Goal: Information Seeking & Learning: Learn about a topic

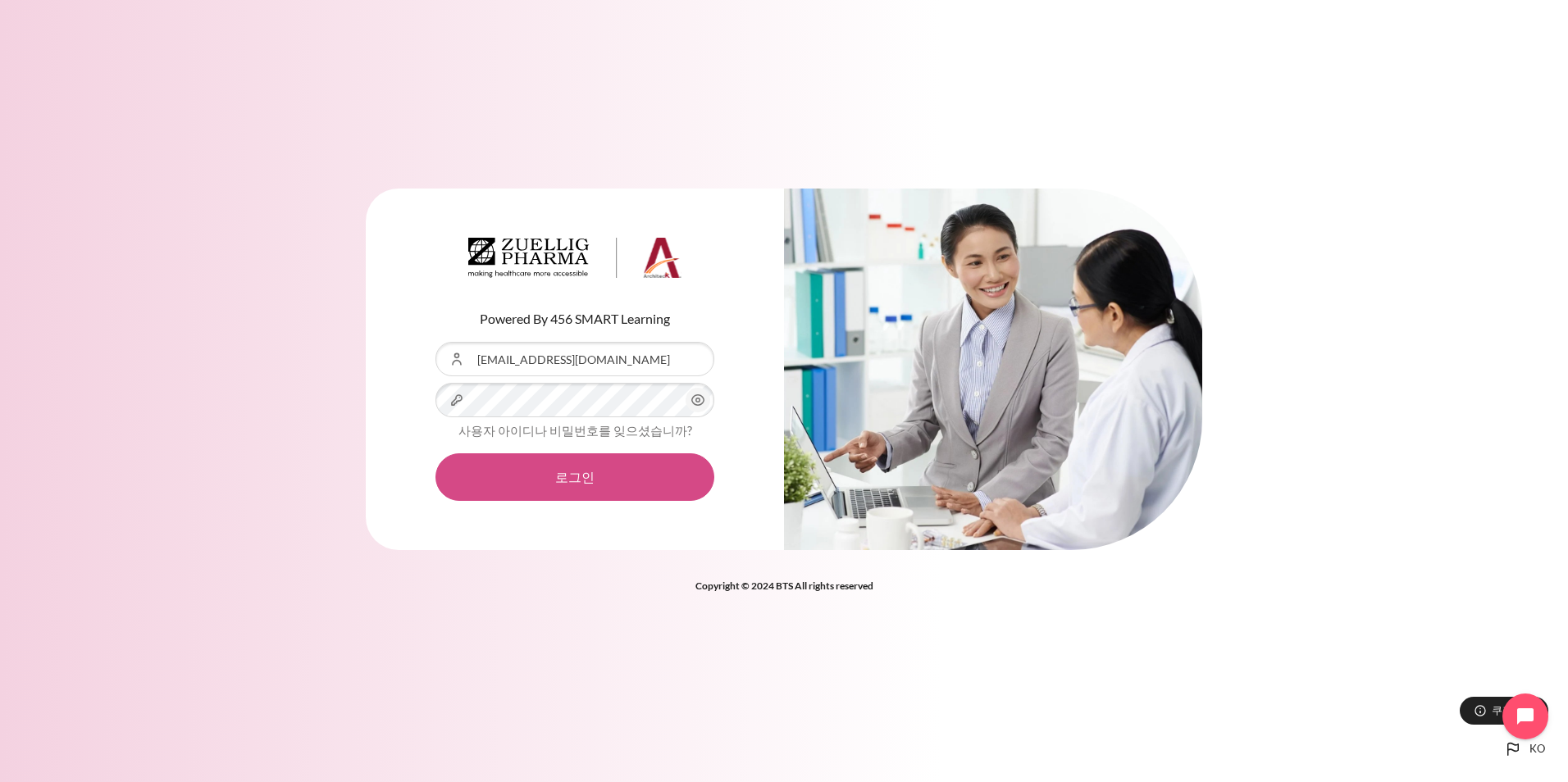
click at [536, 469] on button "로그인" at bounding box center [575, 477] width 279 height 48
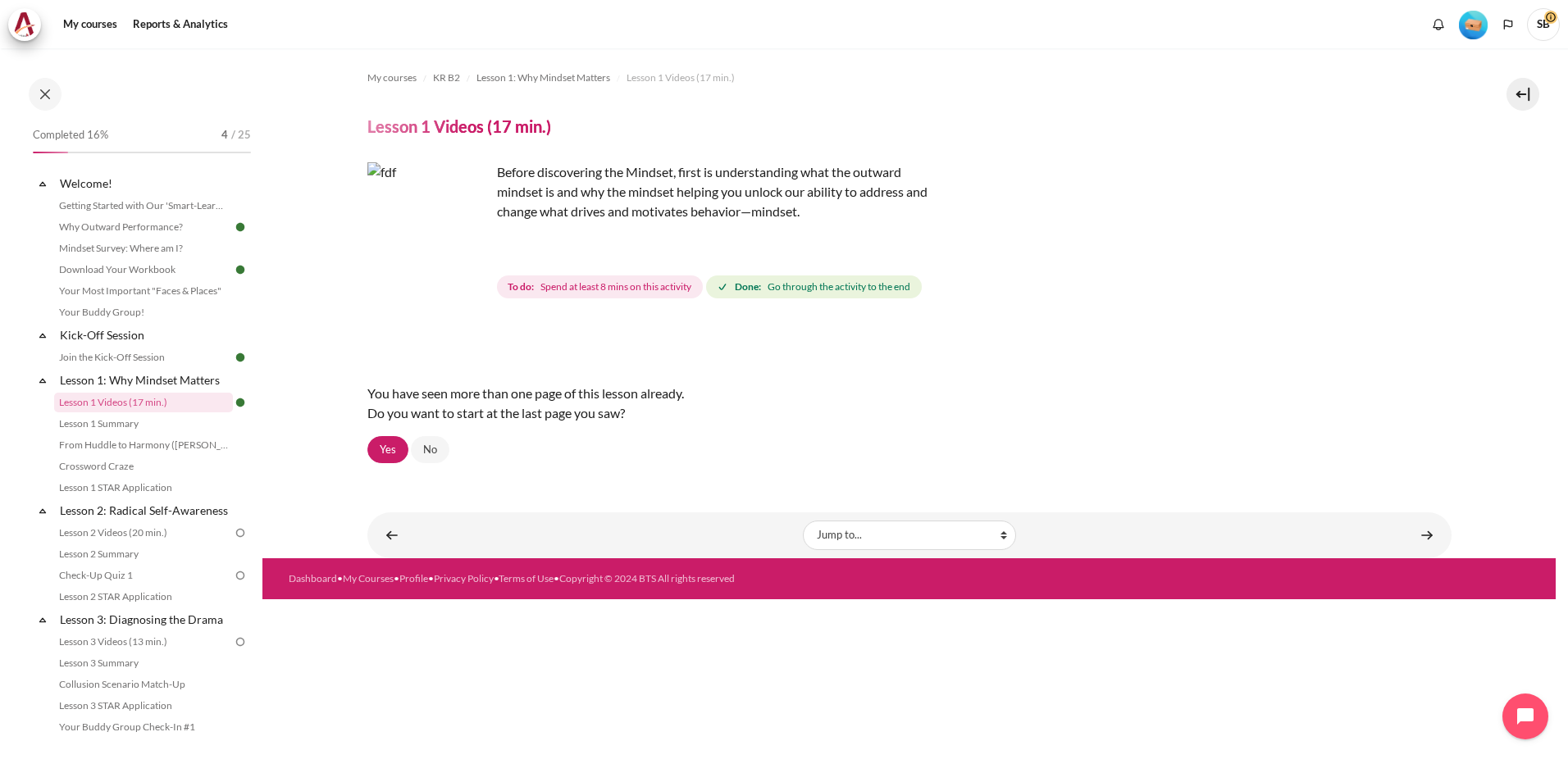
click at [462, 256] on img "Content" at bounding box center [428, 224] width 123 height 123
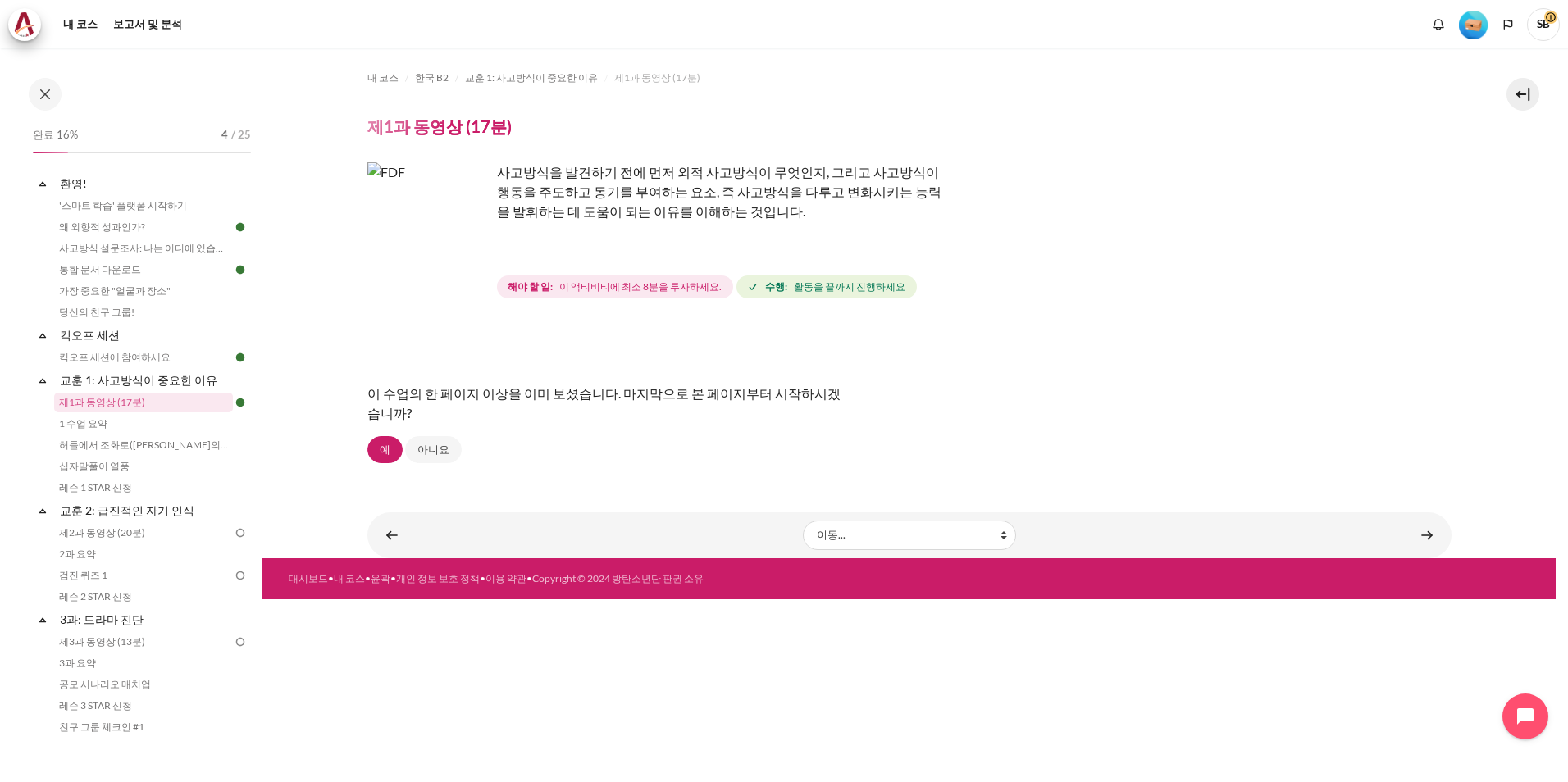
click at [1235, 415] on div "이 수업의 한 페이지 이상을 이미 보셨습니다. 마지막으로 본 페이지부터 시작하시겠 습니까?" at bounding box center [909, 403] width 1084 height 65
click at [144, 512] on link "교훈 2: 급진적인 자기 인식" at bounding box center [145, 510] width 176 height 22
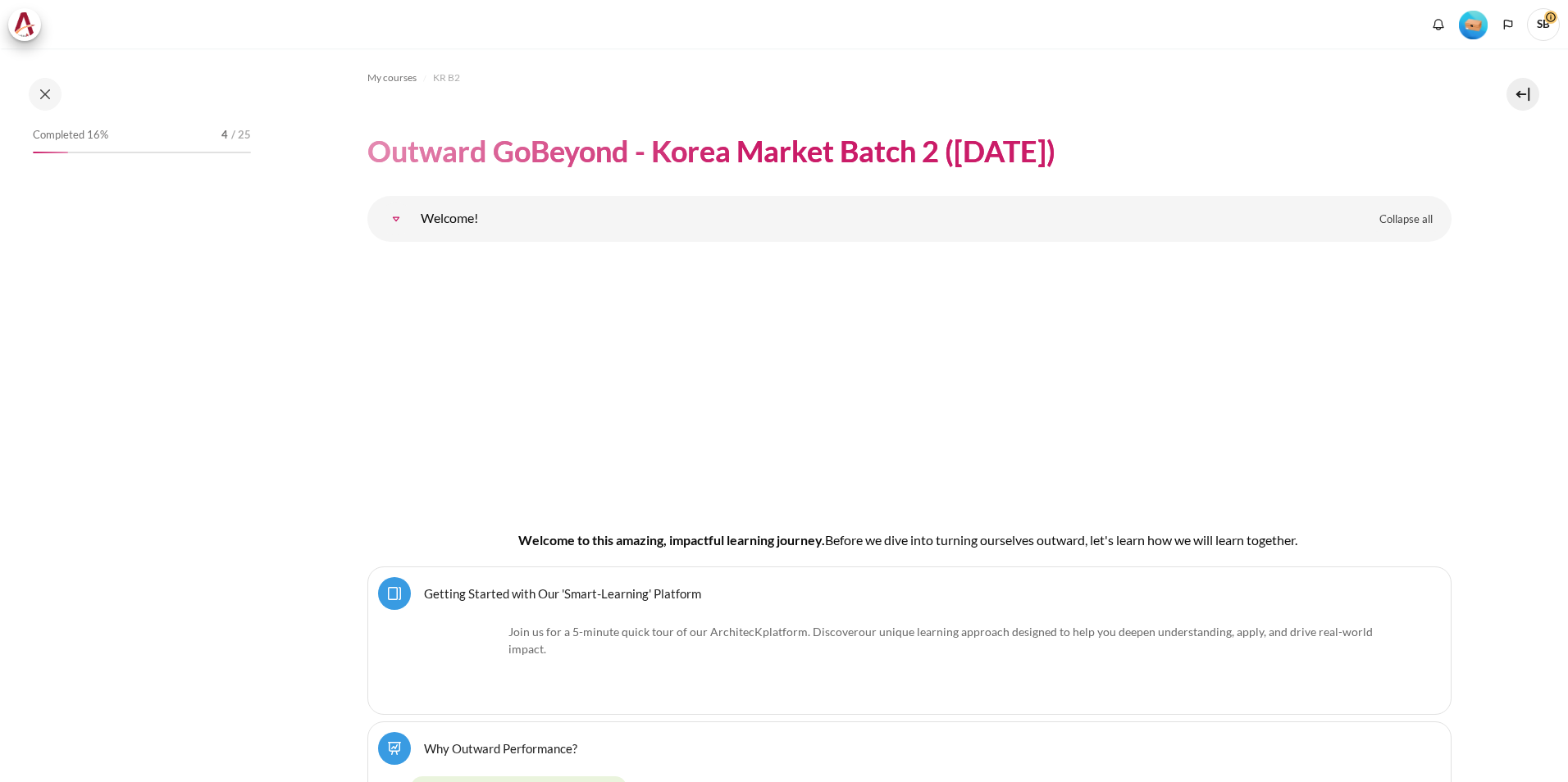
scroll to position [3833, 0]
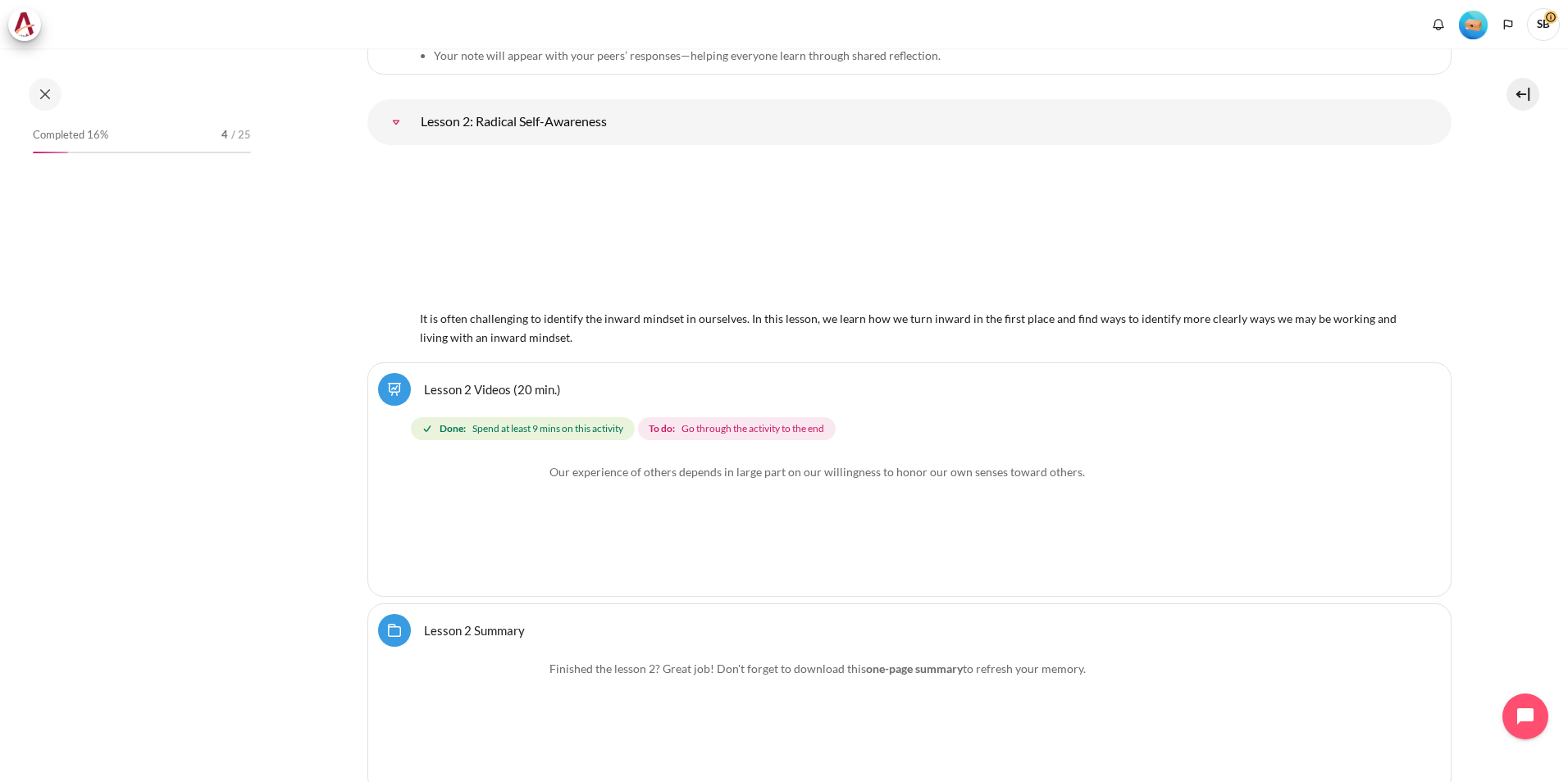
click at [516, 553] on img "Content" at bounding box center [482, 524] width 123 height 123
click at [717, 428] on span "Go through the activity to the end" at bounding box center [753, 429] width 143 height 15
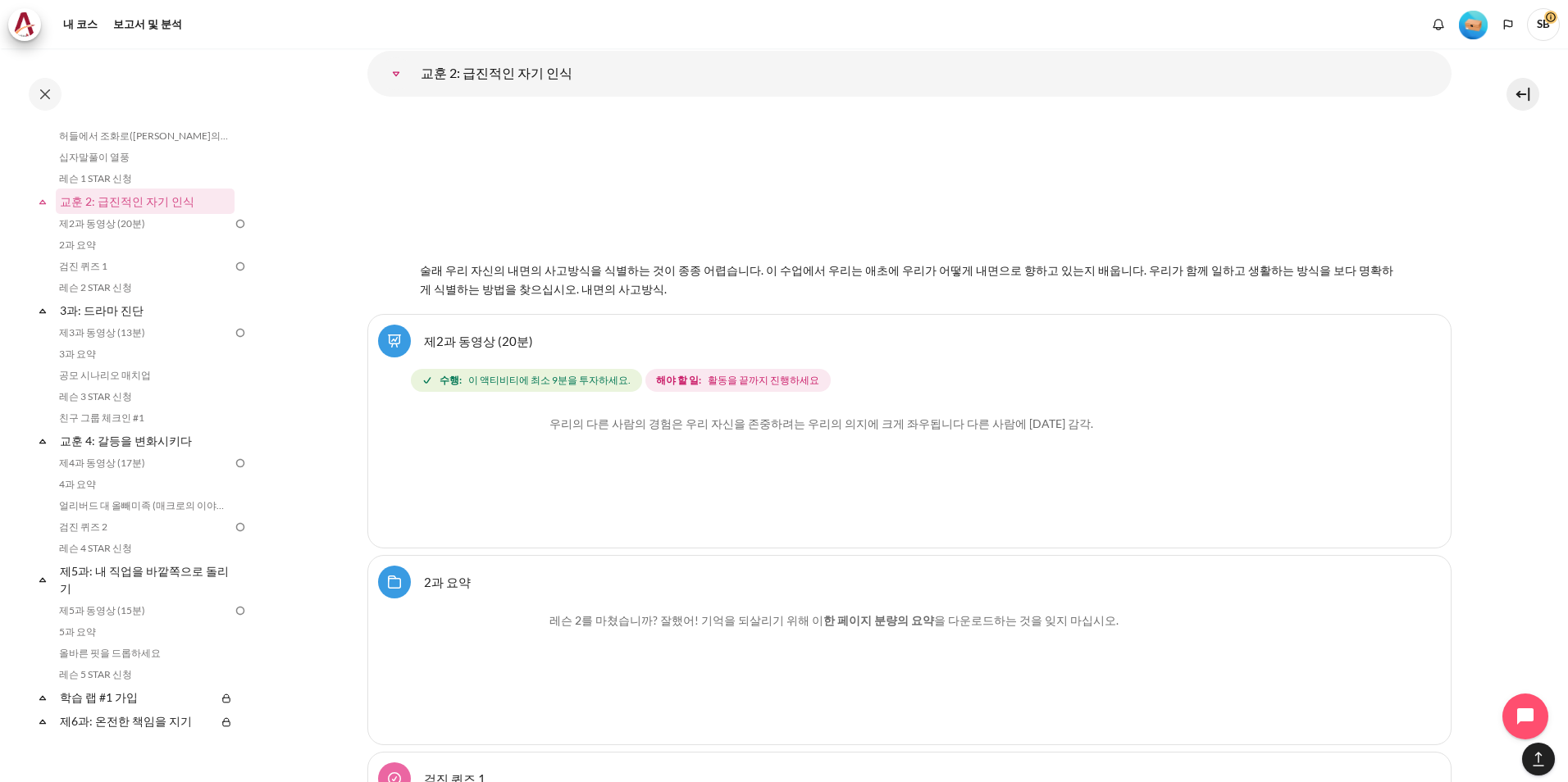
scroll to position [3978, 0]
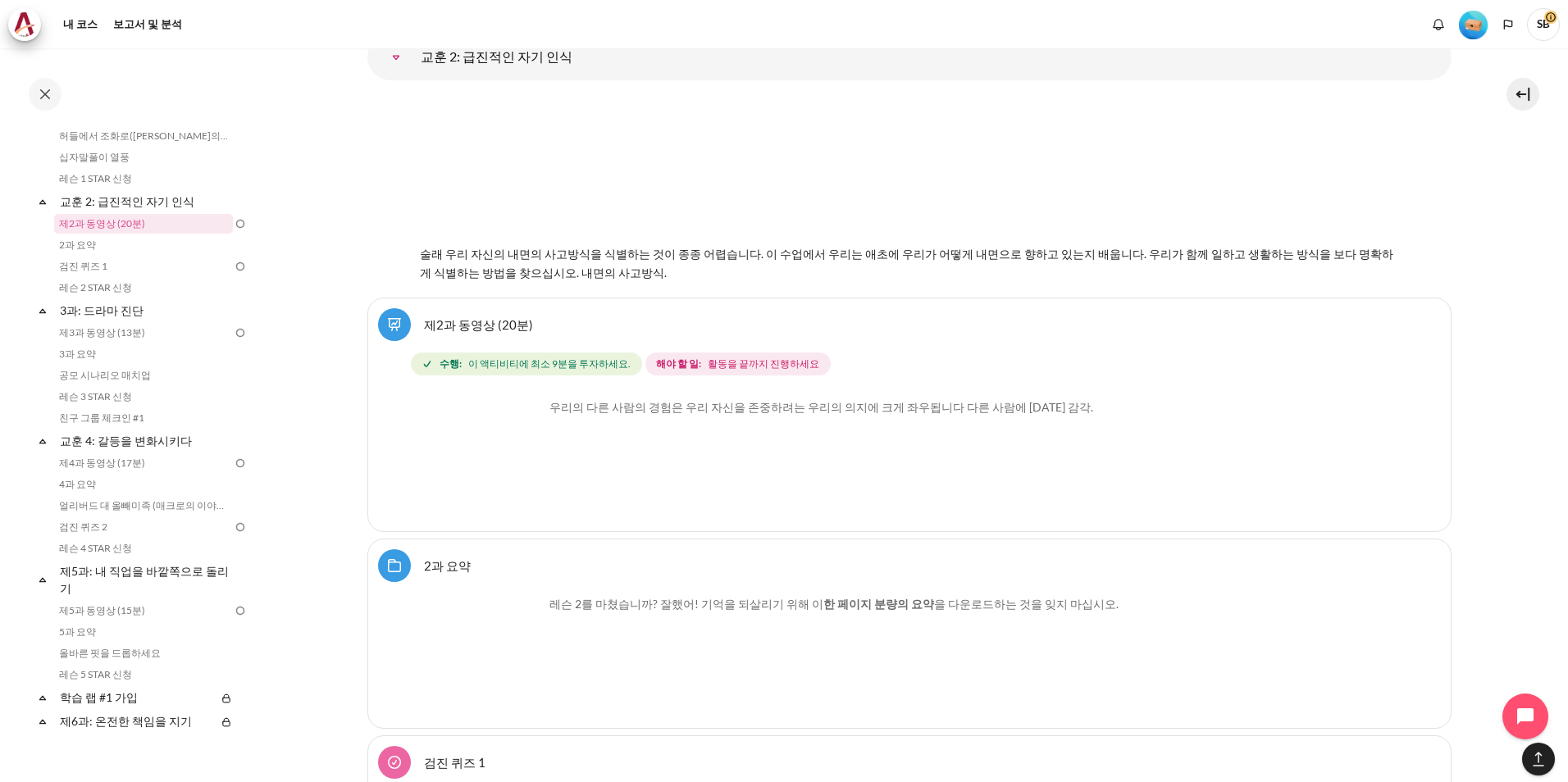
click at [520, 467] on img "Content" at bounding box center [482, 459] width 123 height 123
click at [732, 400] on font "우리의 다른 사람의 경험은 우리 자신을 존중하려는 우리의 의지에 크게 좌우됩니다 다른 사람에 대한 감각." at bounding box center [821, 407] width 544 height 14
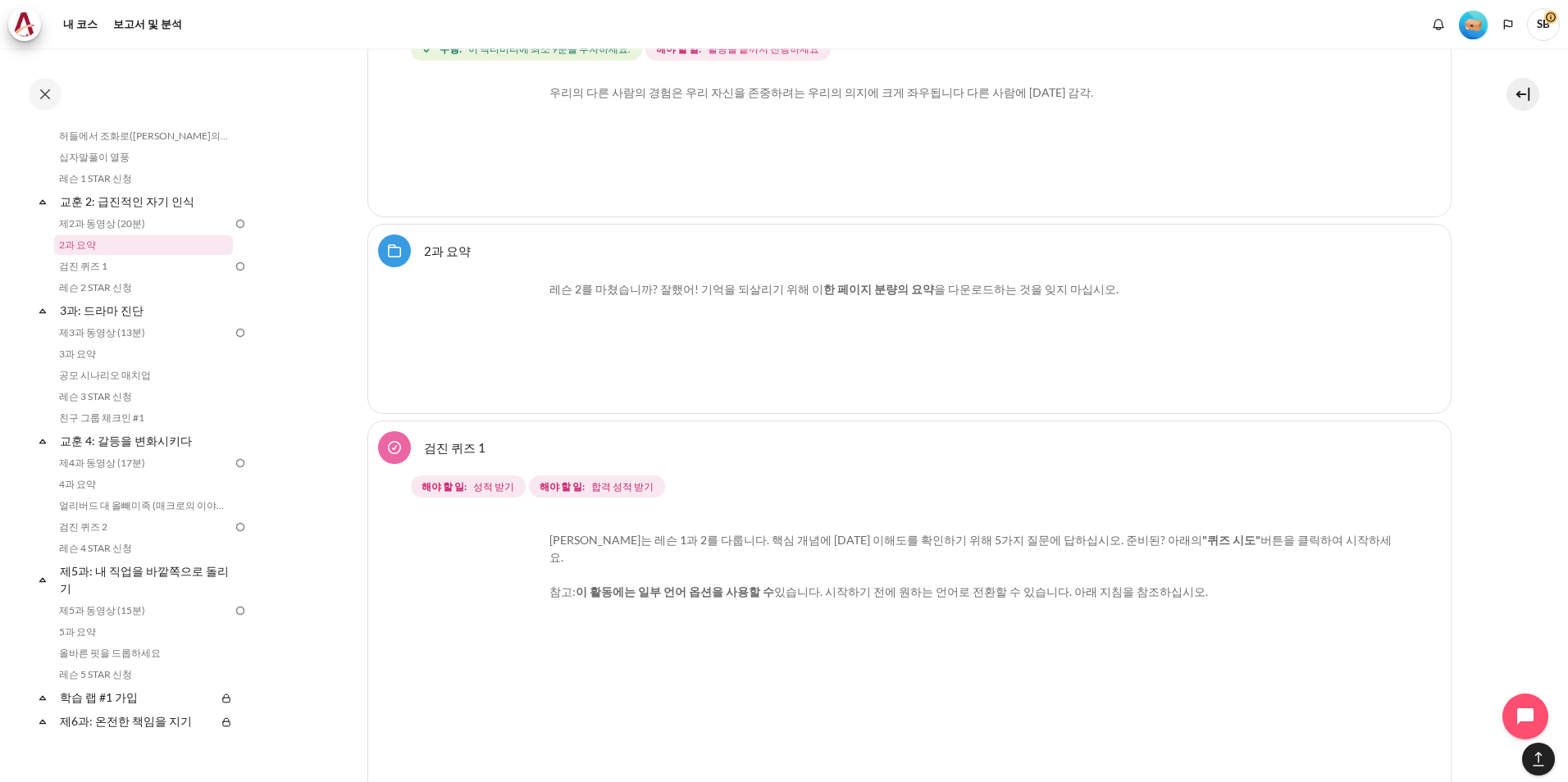
scroll to position [4224, 0]
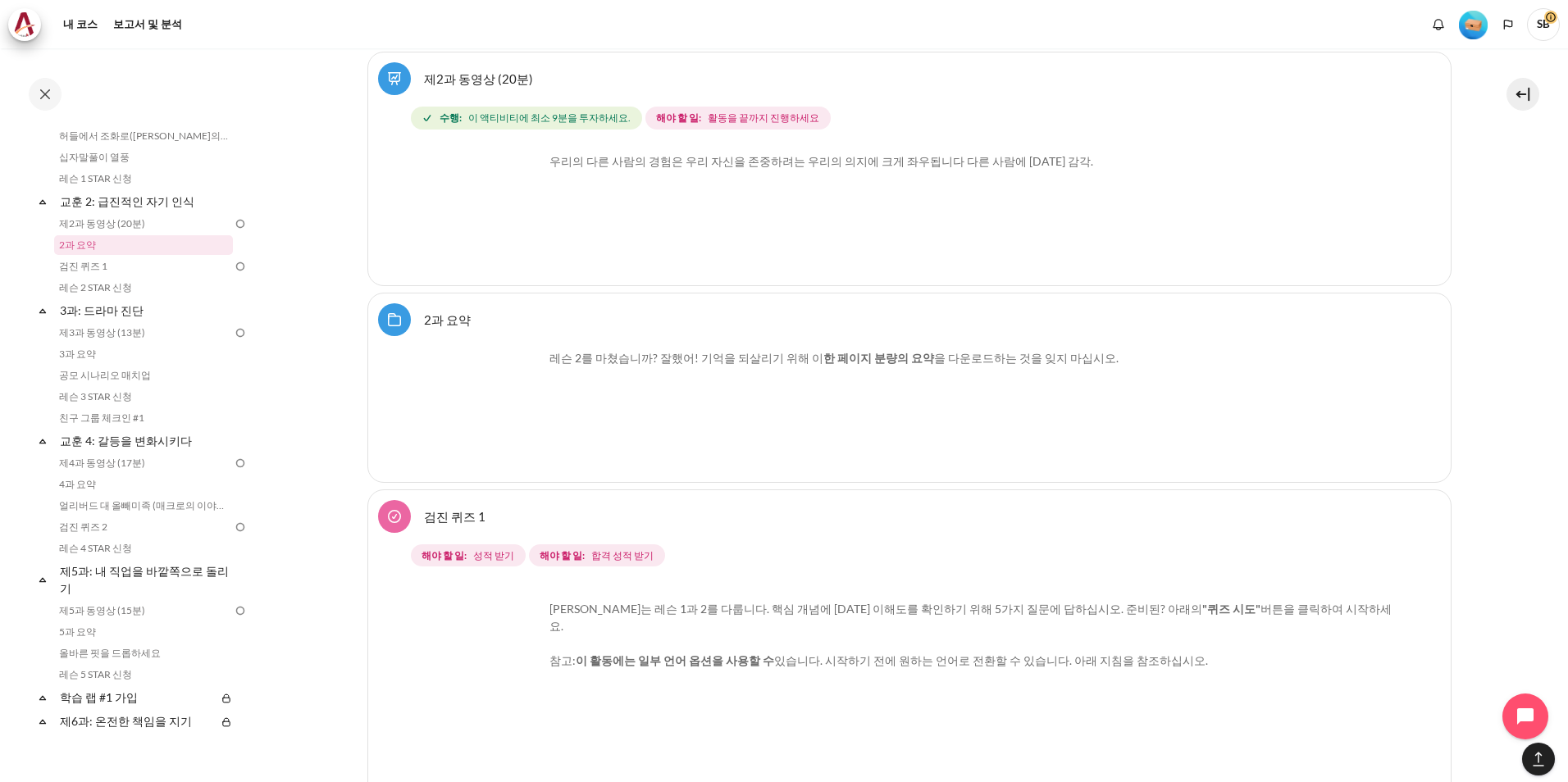
click at [1358, 429] on div "레슨 2를 마쳤습니까? 잘했어! 기억을 되살리기 위해 이 한 페이지 분량의 요약 을 다운로드하는 것을 잊지 마십시오." at bounding box center [909, 410] width 977 height 123
click at [233, 224] on img at bounding box center [240, 224] width 15 height 15
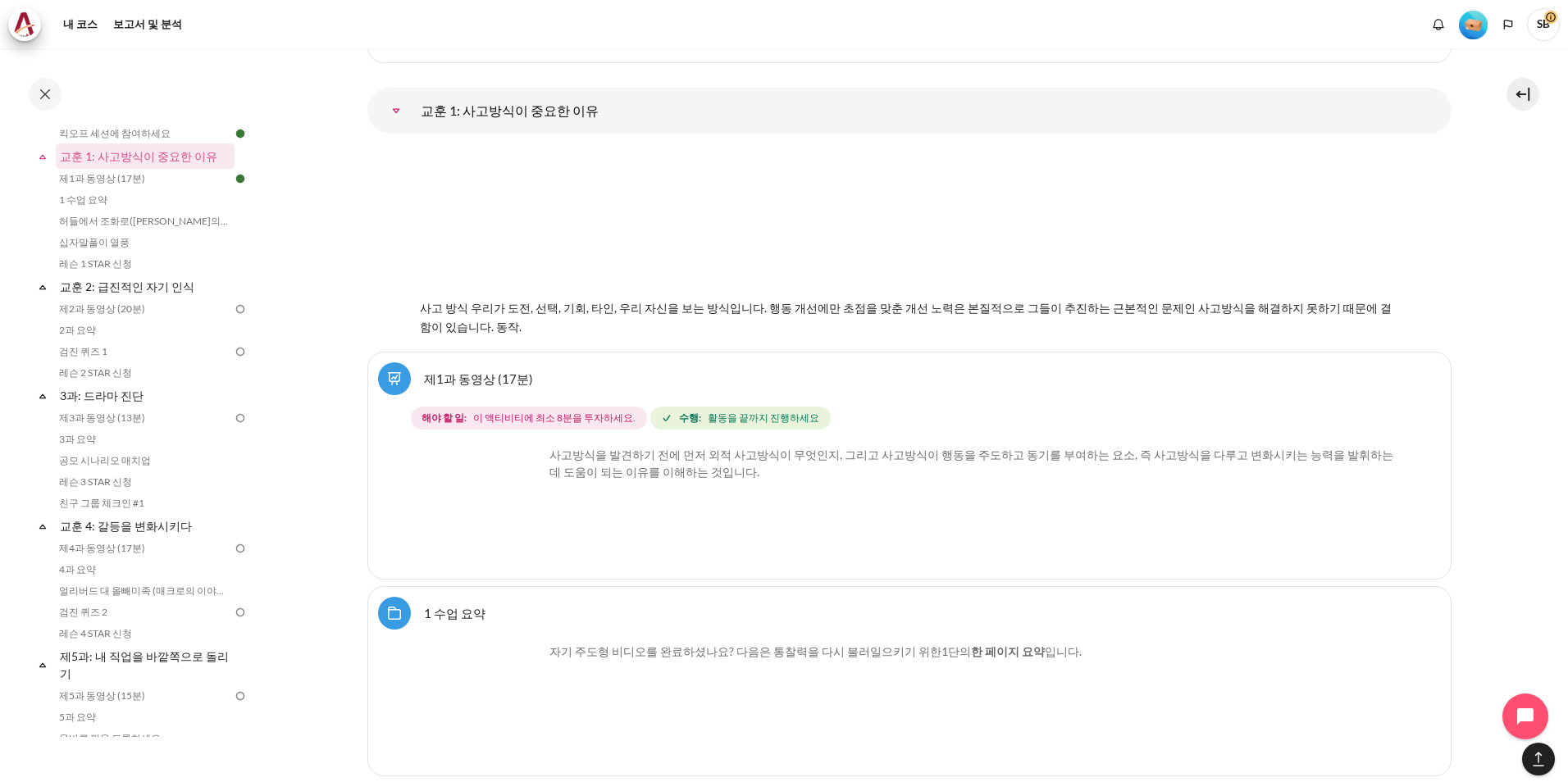
scroll to position [2339, 0]
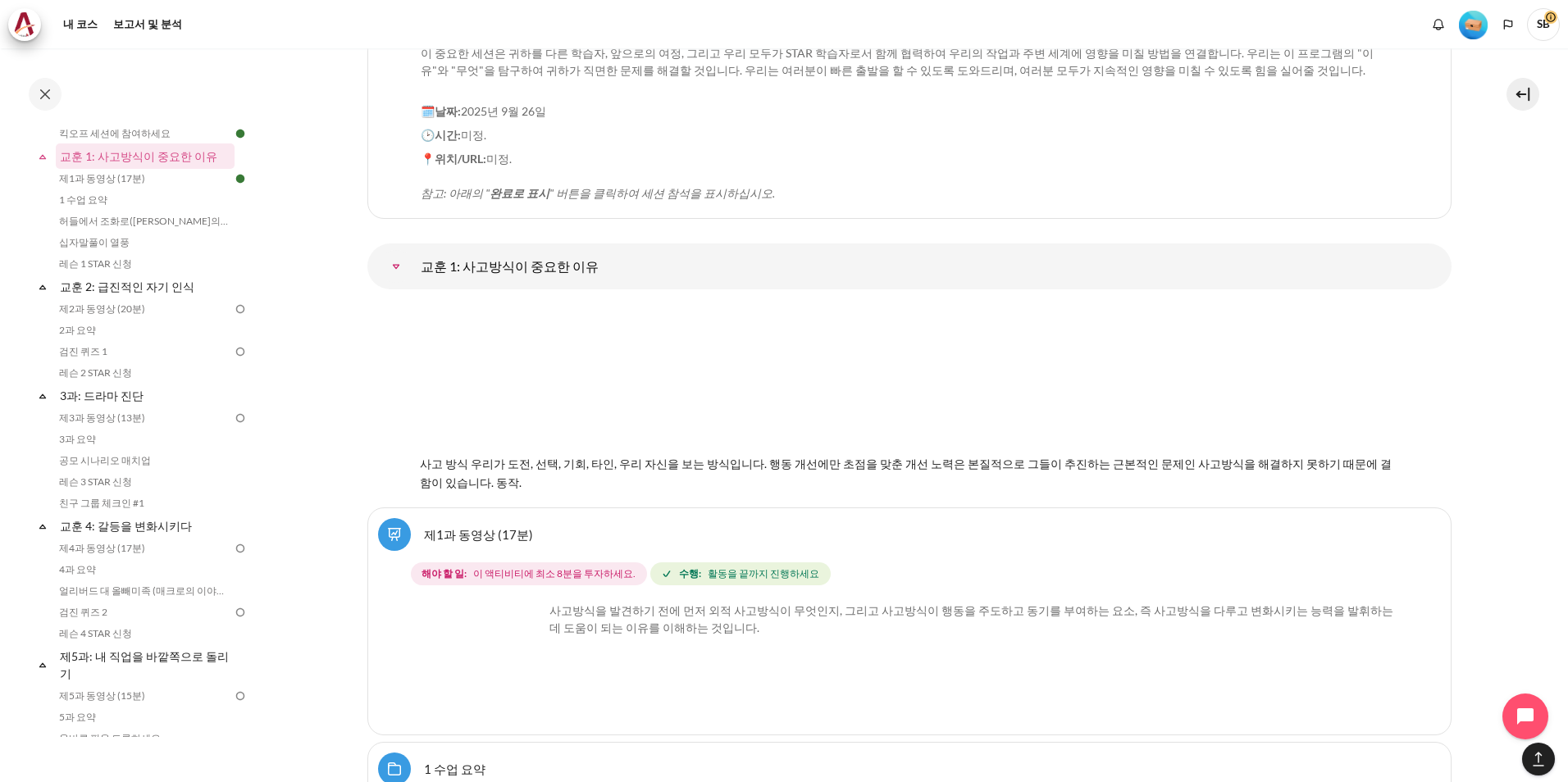
scroll to position [2176, 0]
